Goal: Transaction & Acquisition: Register for event/course

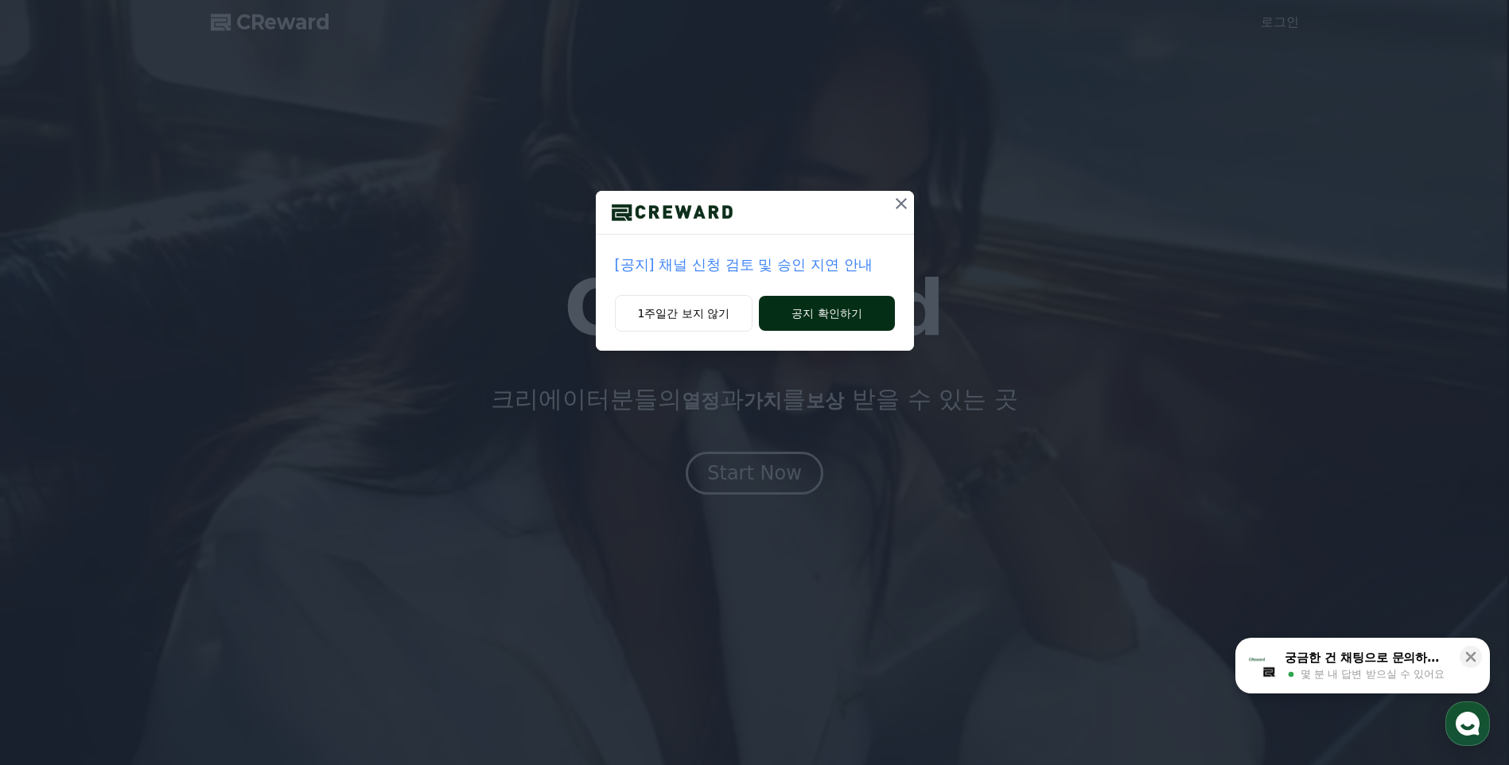
click at [875, 313] on button "공지 확인하기" at bounding box center [826, 313] width 135 height 35
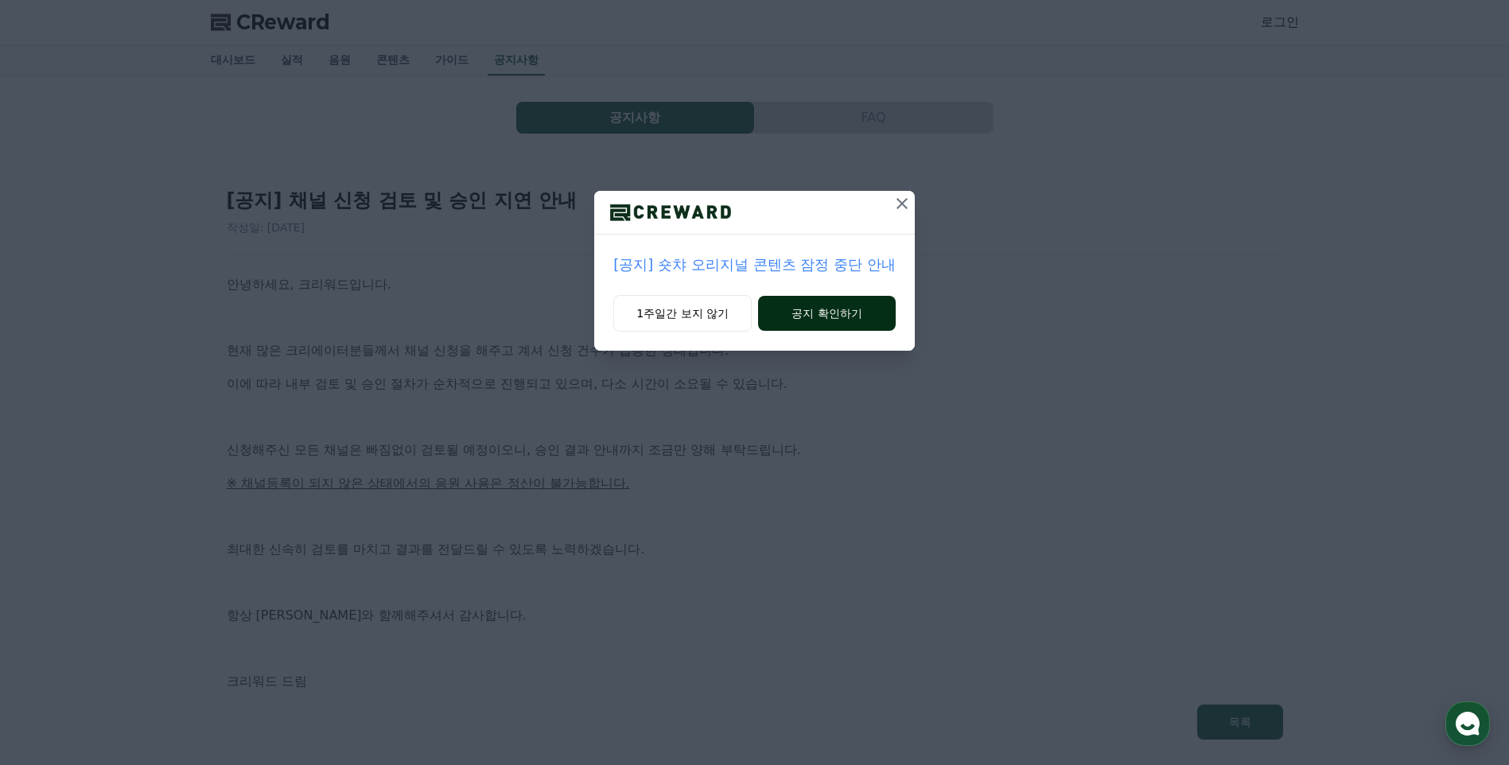
drag, startPoint x: 0, startPoint y: 0, endPoint x: 875, endPoint y: 312, distance: 929.1
click at [875, 312] on button "공지 확인하기" at bounding box center [827, 313] width 138 height 35
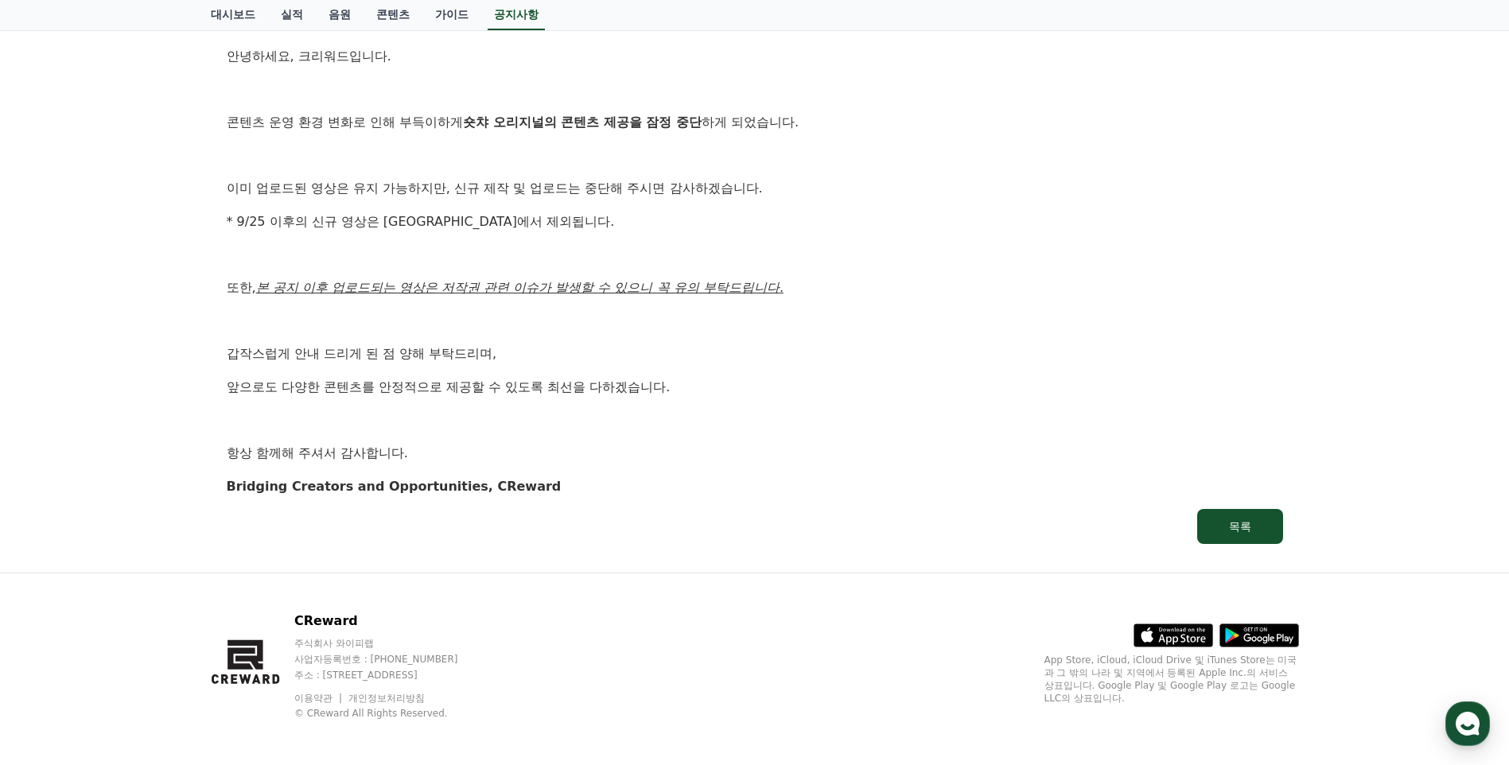
scroll to position [234, 0]
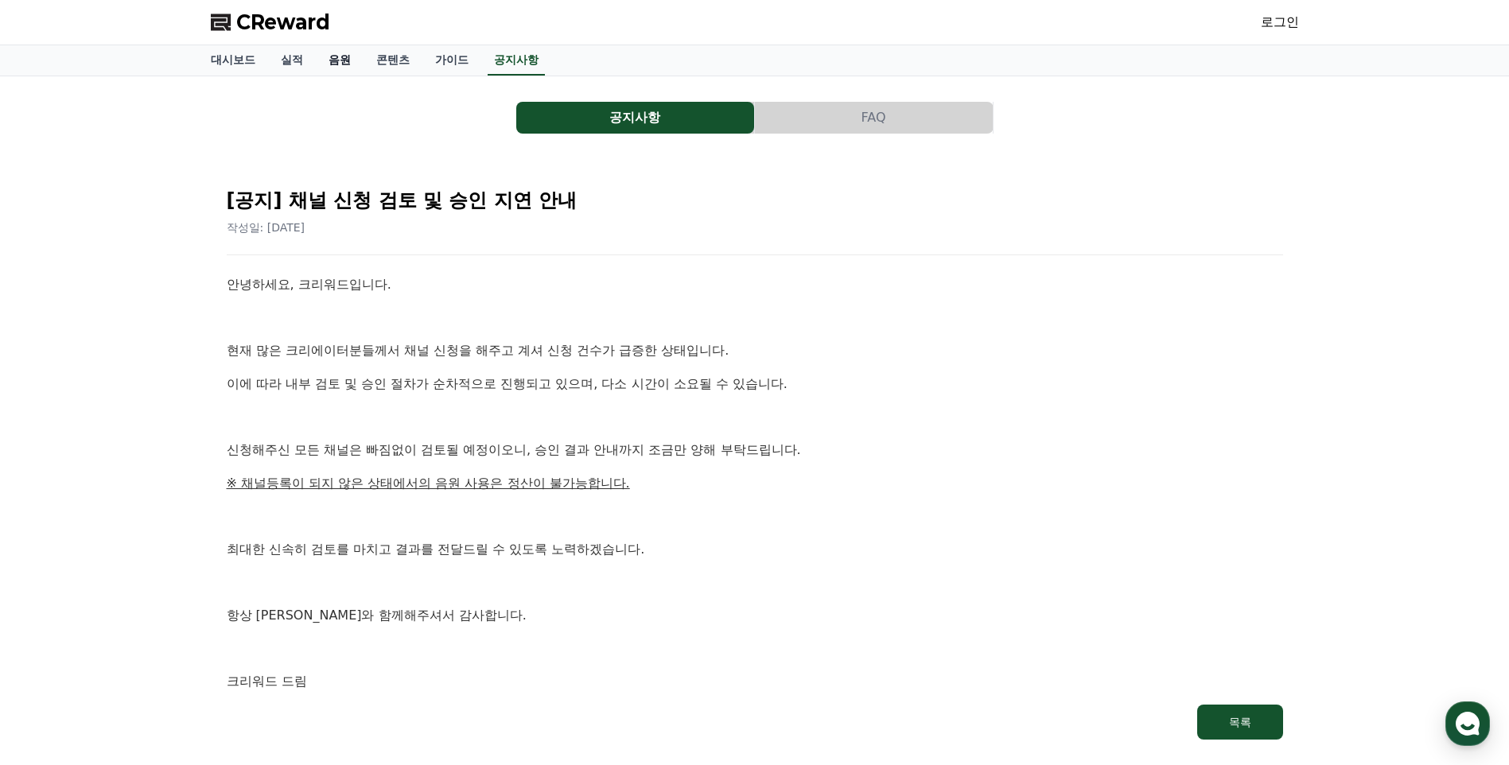
click at [335, 67] on link "음원" at bounding box center [340, 60] width 48 height 30
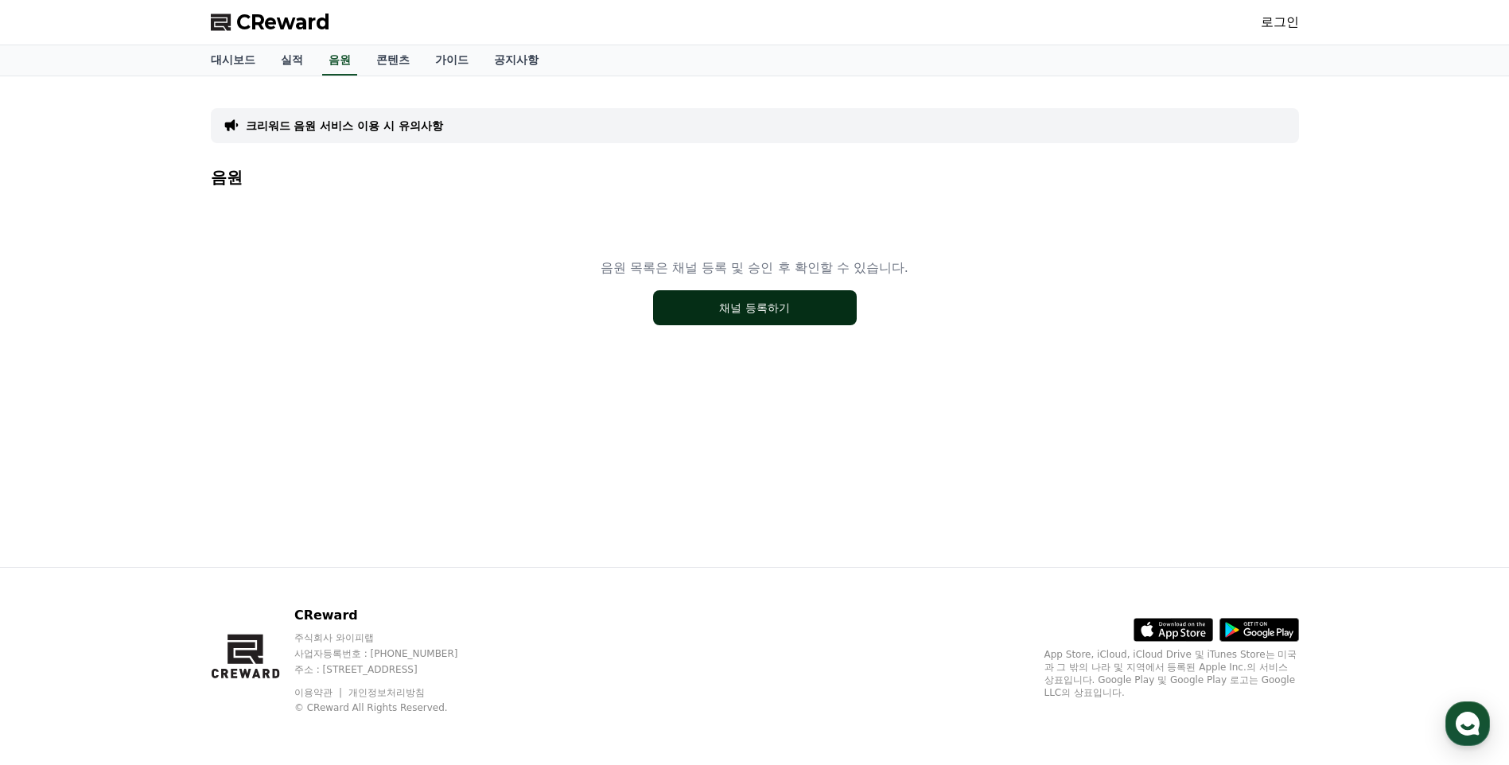
click at [839, 311] on button "채널 등록하기" at bounding box center [755, 307] width 204 height 35
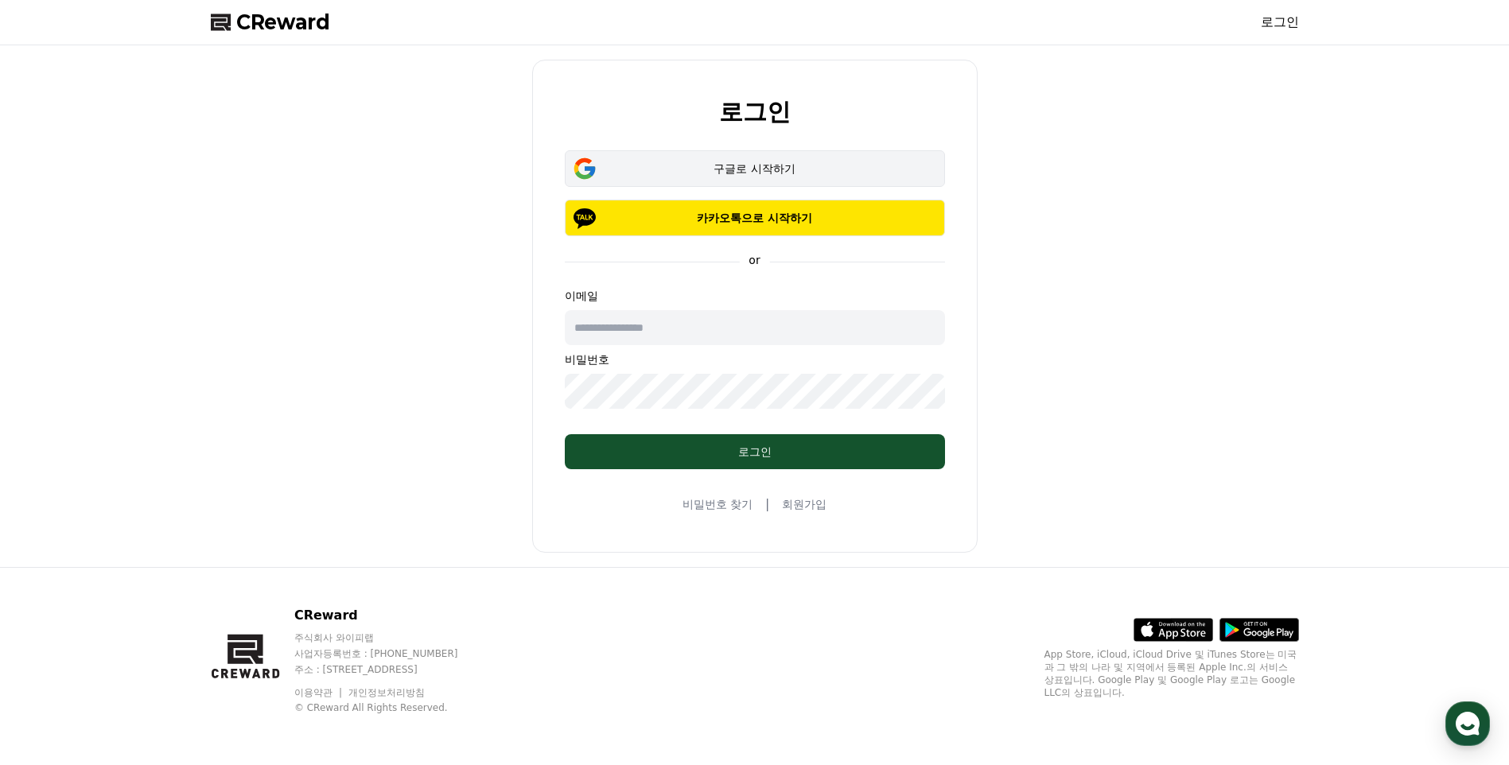
click at [859, 173] on div "구글로 시작하기" at bounding box center [755, 169] width 334 height 16
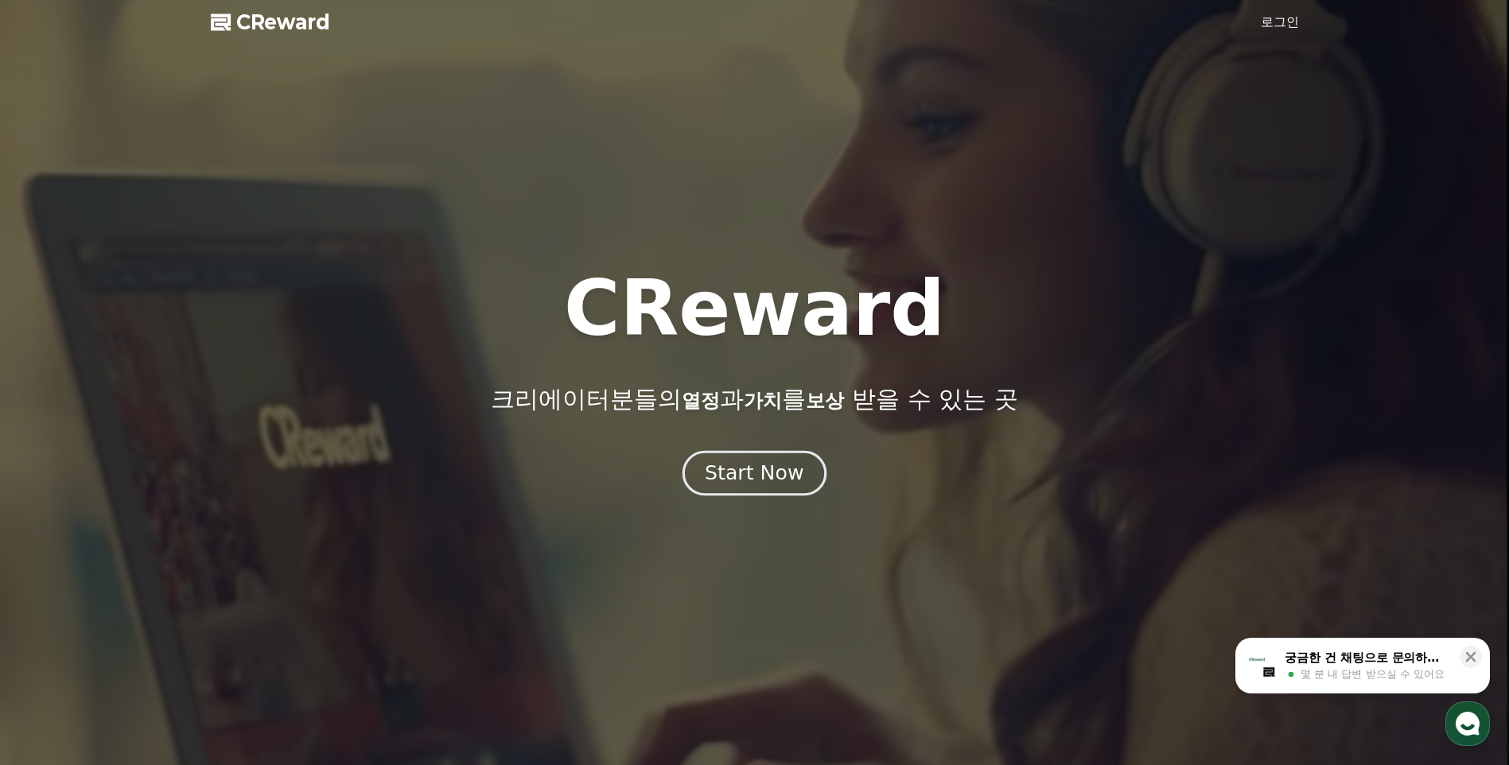
click at [809, 492] on button "Start Now" at bounding box center [755, 473] width 144 height 45
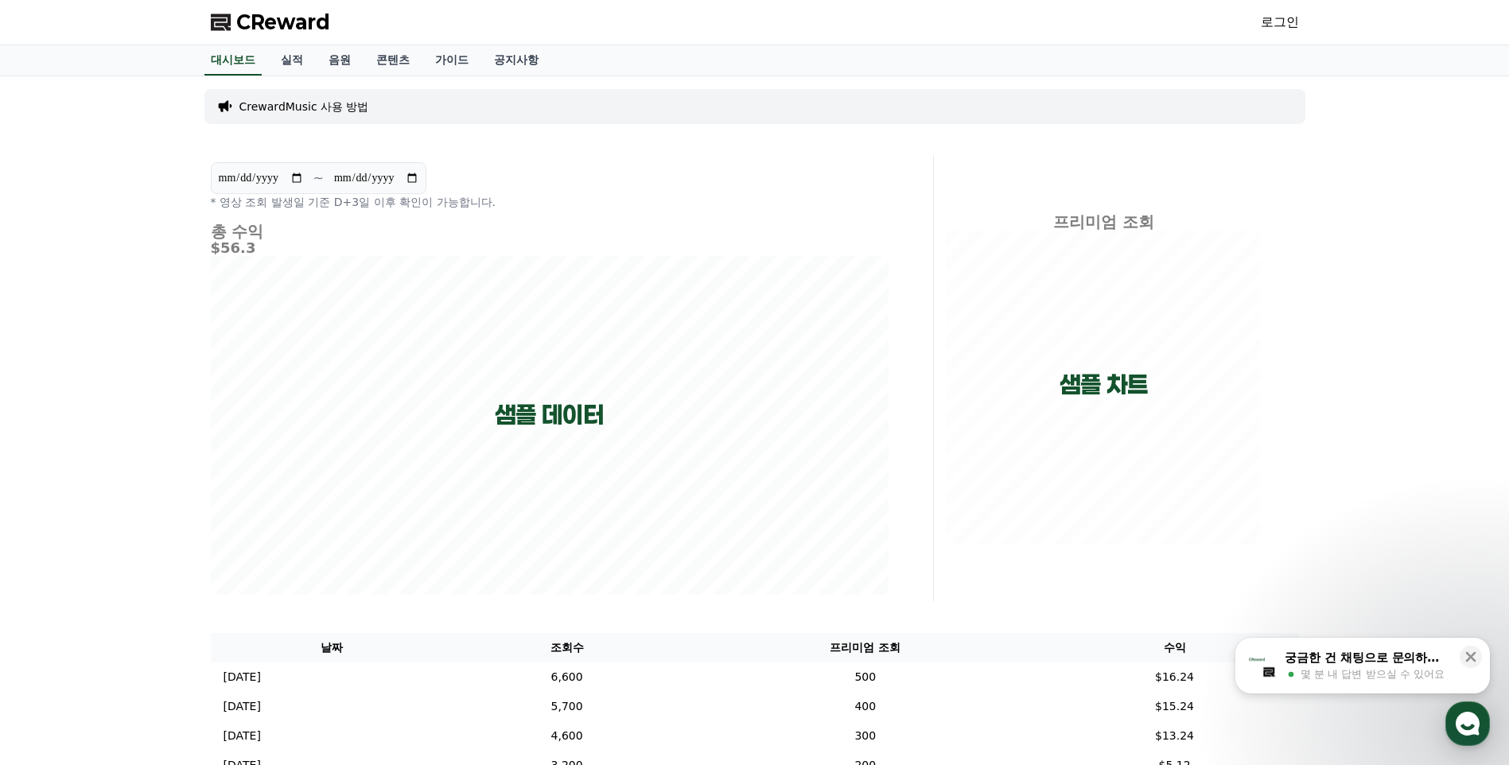
click at [316, 29] on span "CReward" at bounding box center [283, 22] width 94 height 25
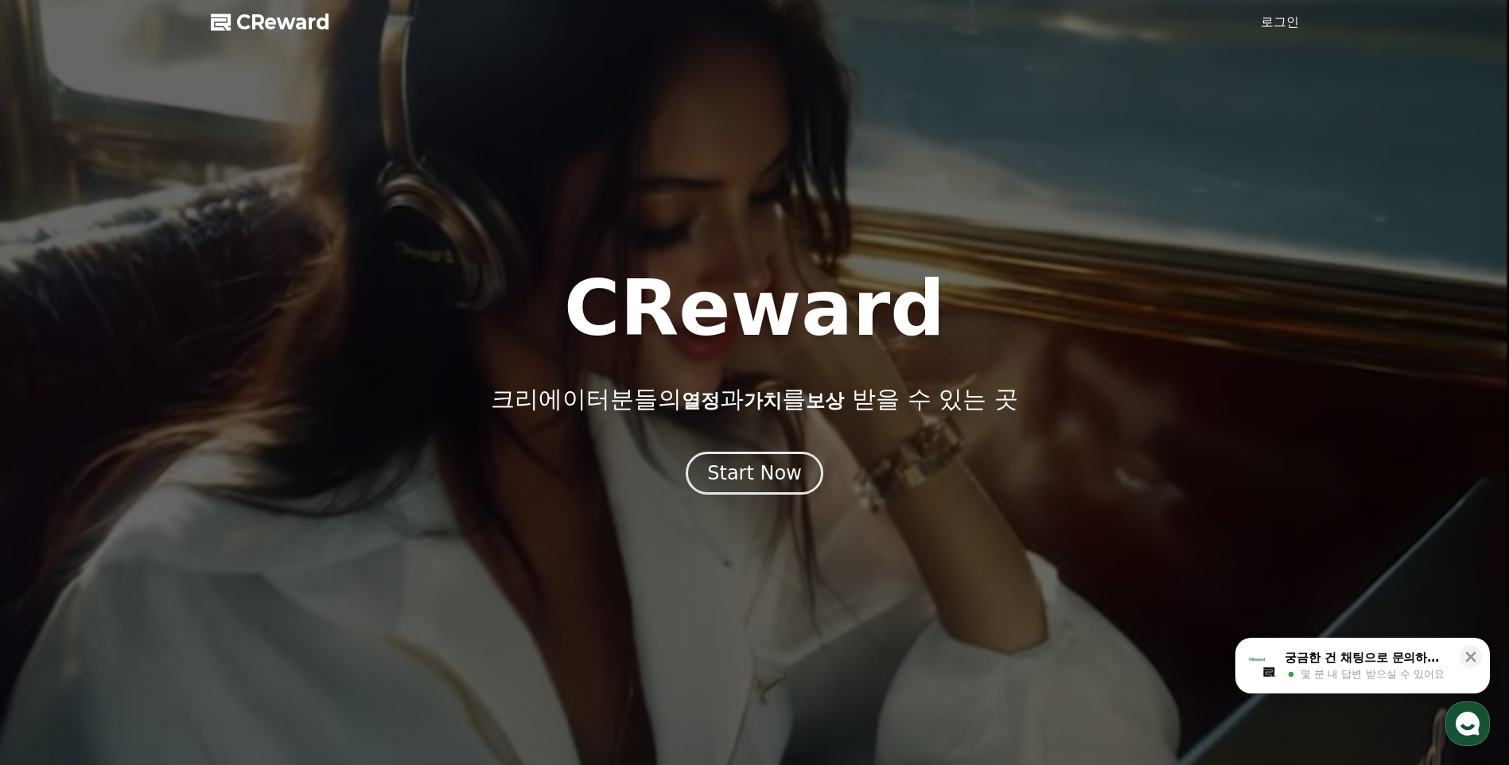
click at [1291, 30] on link "로그인" at bounding box center [1280, 22] width 38 height 19
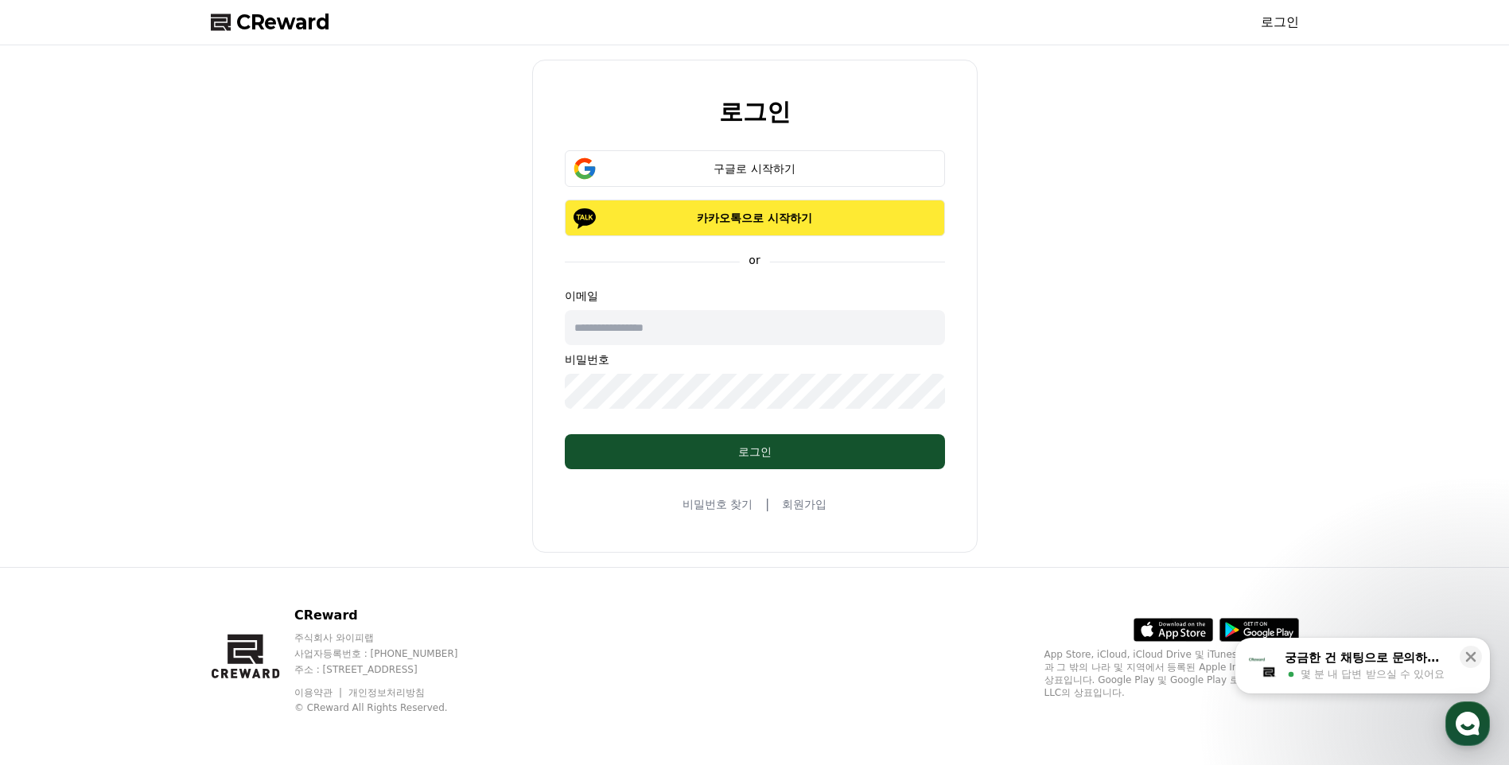
click at [868, 227] on button "카카오톡으로 시작하기" at bounding box center [755, 218] width 380 height 37
